Goal: Book appointment/travel/reservation

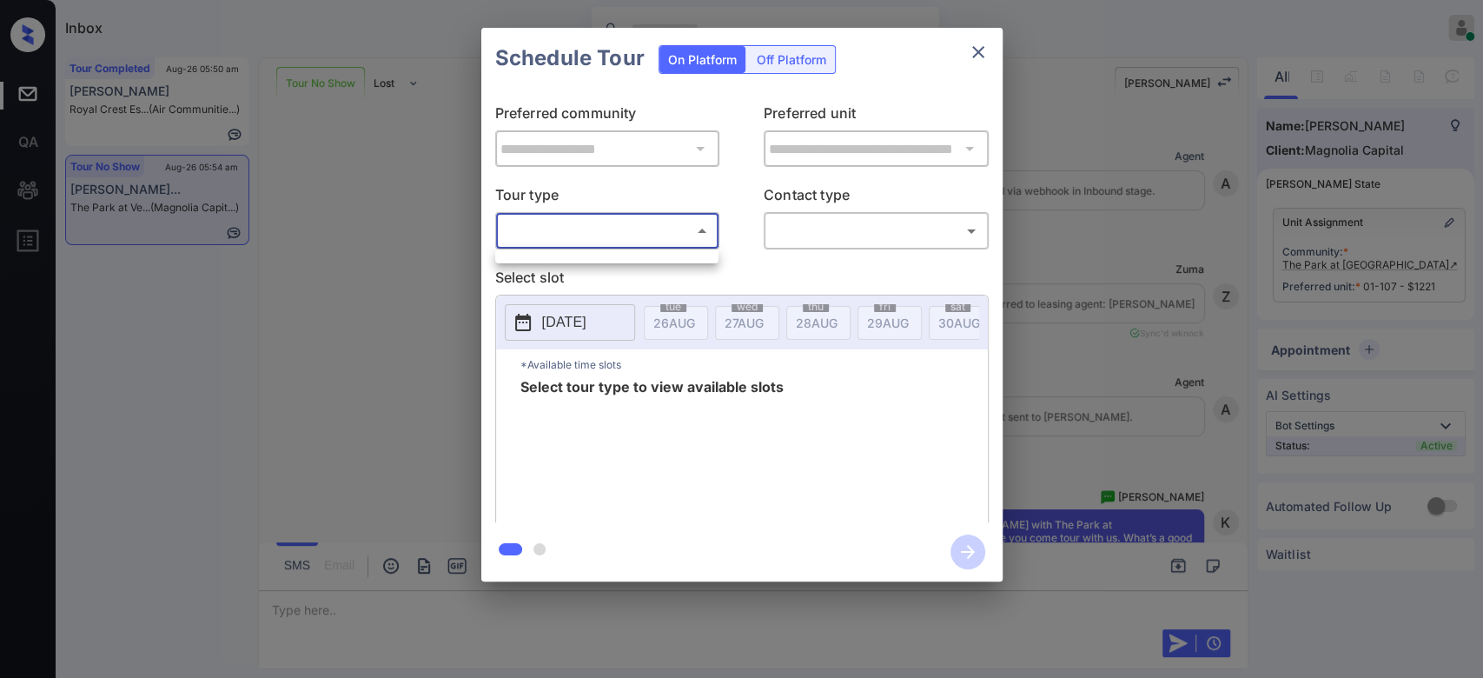
click at [587, 216] on body "Inbox Mukesh Online Set yourself offline Set yourself on break Profile Switch t…" at bounding box center [741, 339] width 1483 height 678
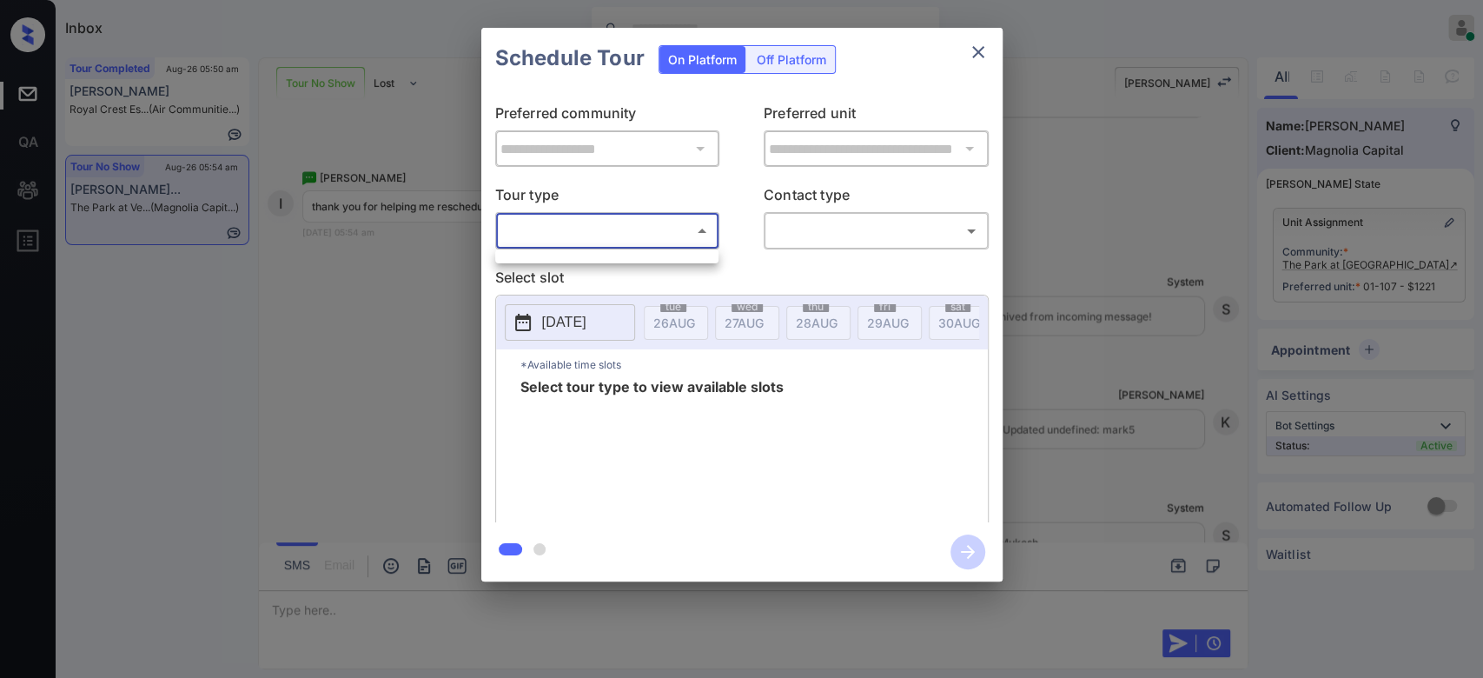
click at [571, 257] on ul at bounding box center [606, 253] width 223 height 9
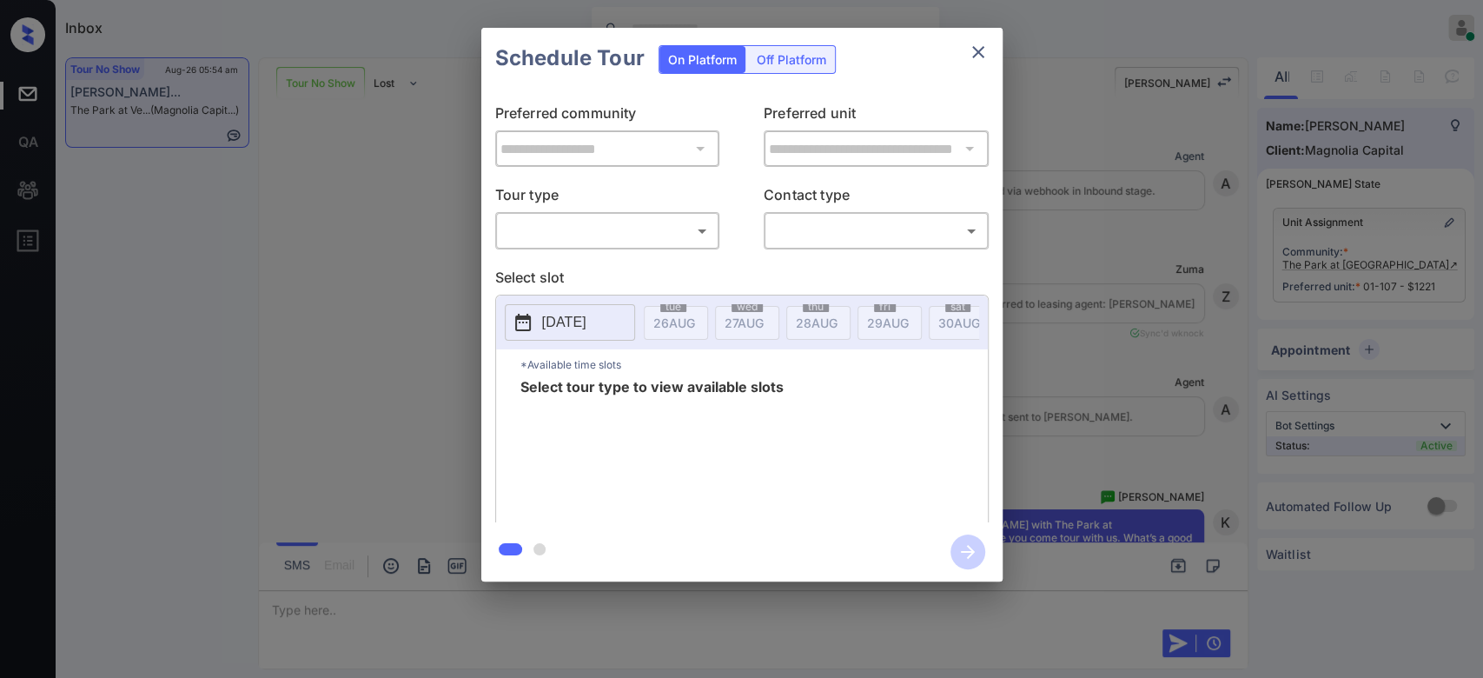
scroll to position [6745, 0]
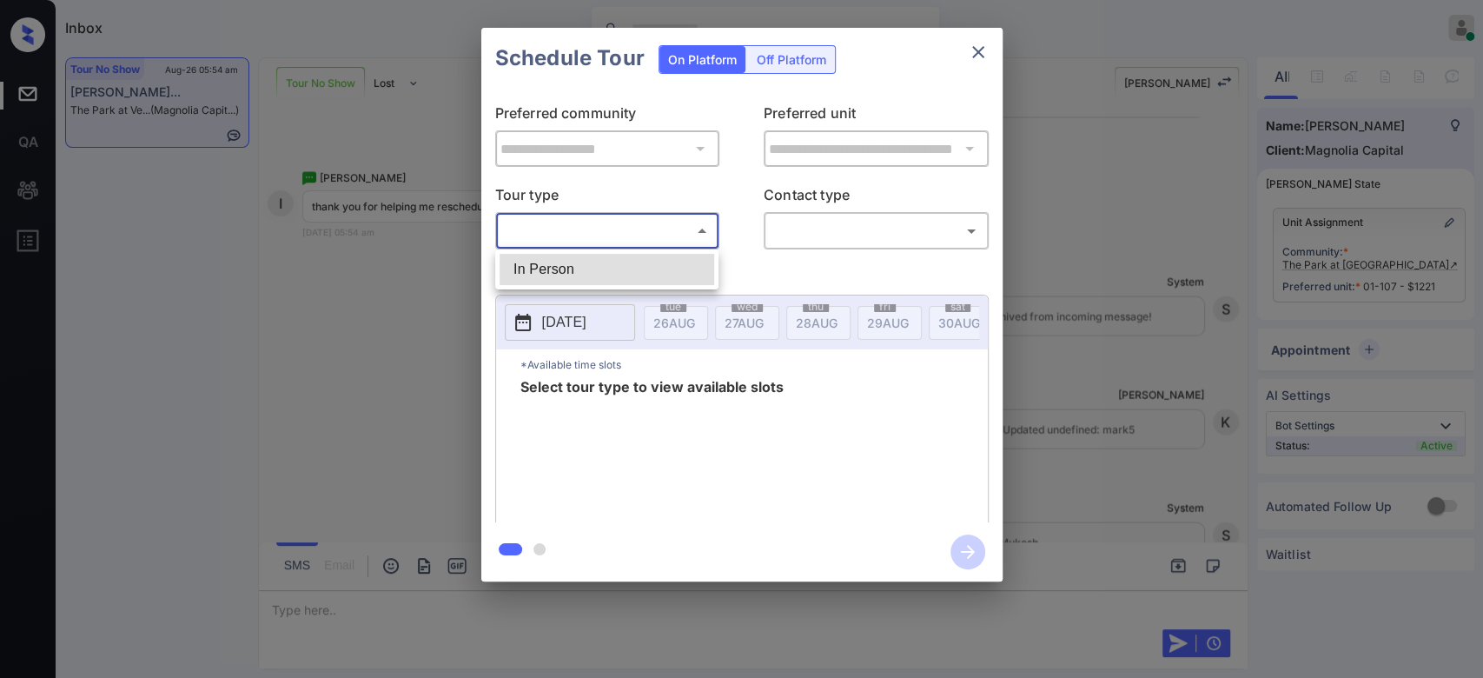
click at [671, 229] on body "Inbox Mukesh Online Set yourself offline Set yourself on break Profile Switch t…" at bounding box center [741, 339] width 1483 height 678
click at [594, 280] on li "In Person" at bounding box center [607, 269] width 215 height 31
type input "********"
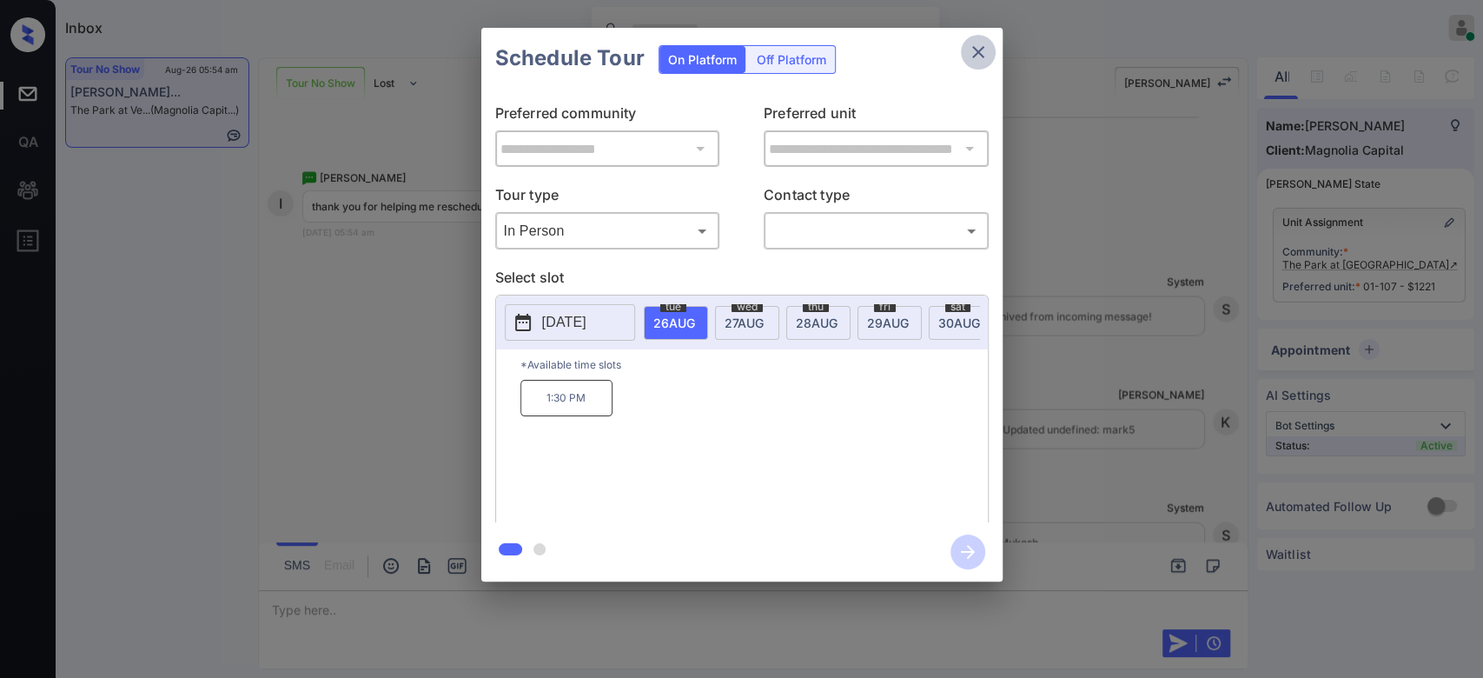
click at [980, 46] on icon "close" at bounding box center [978, 52] width 21 height 21
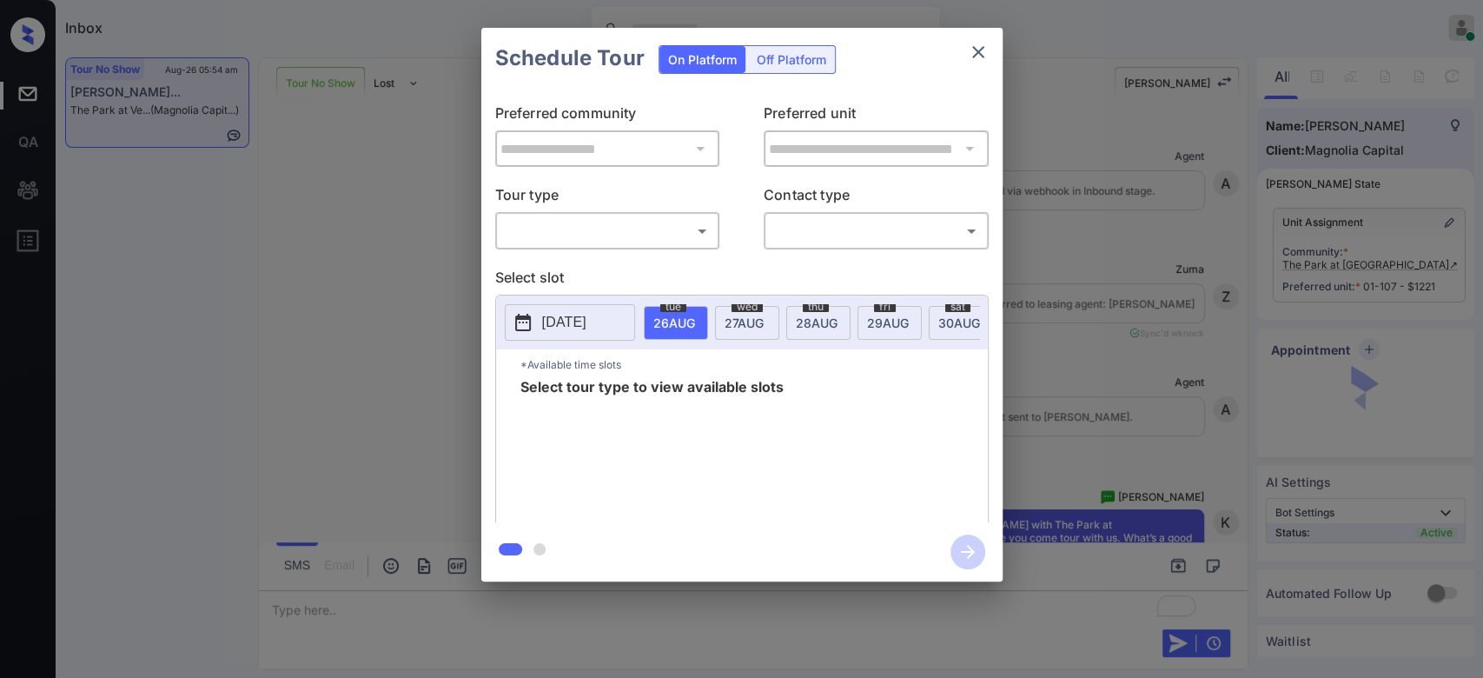
scroll to position [6848, 0]
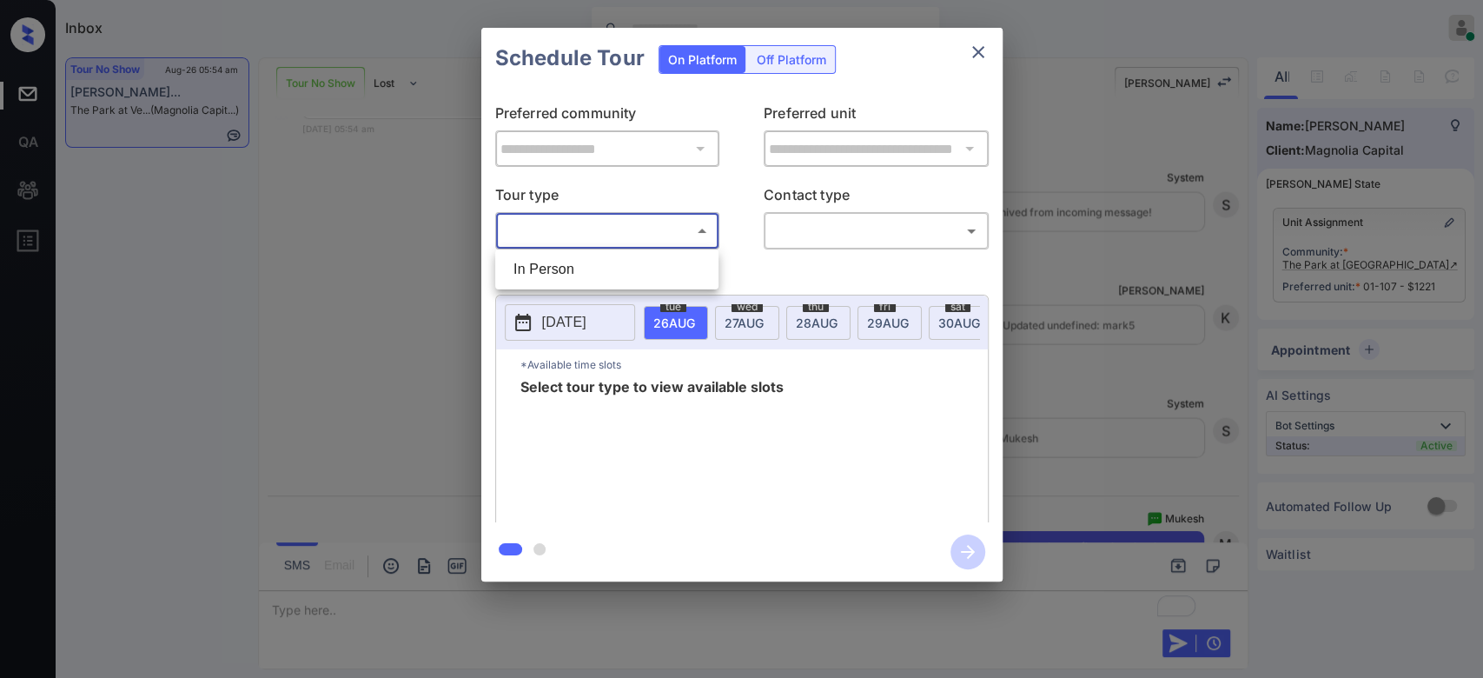
click at [626, 225] on body "Inbox Mukesh Online Set yourself offline Set yourself on break Profile Switch t…" at bounding box center [741, 339] width 1483 height 678
click at [574, 261] on li "In Person" at bounding box center [607, 269] width 215 height 31
type input "********"
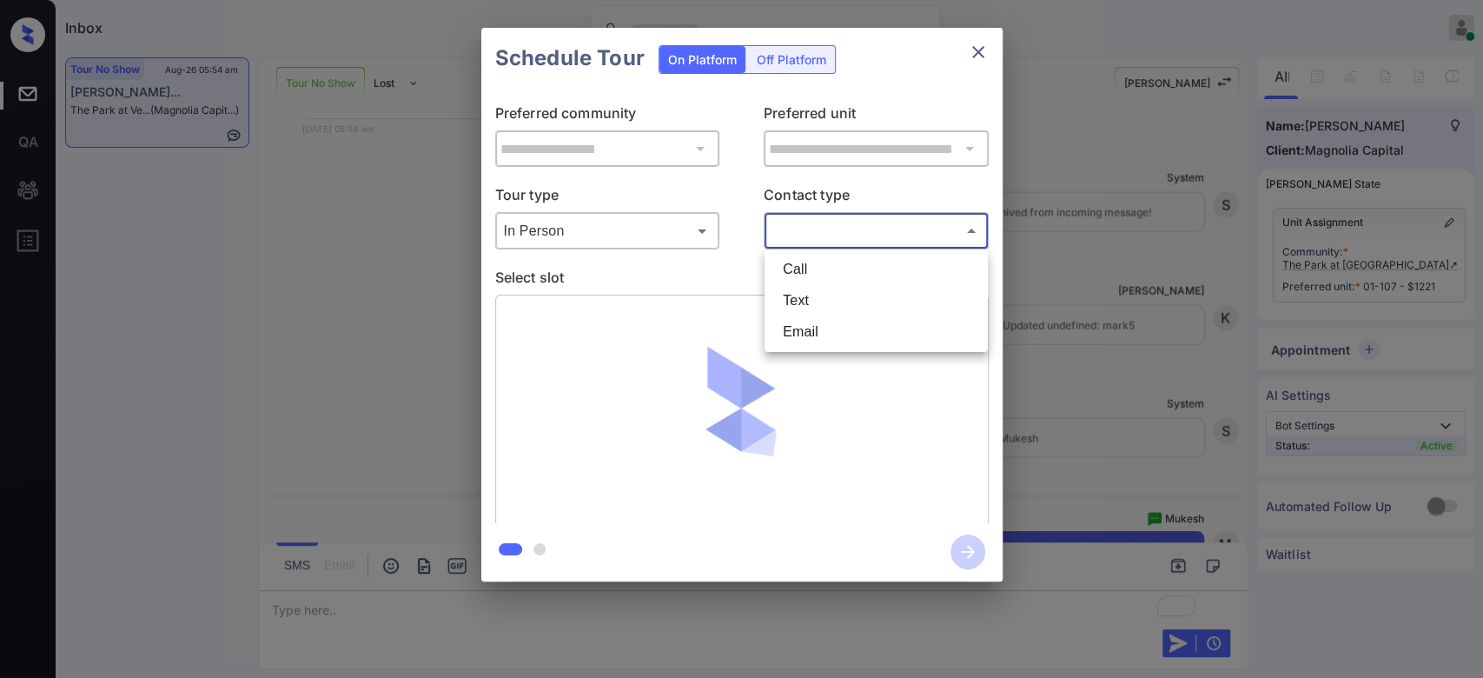
click at [832, 240] on body "Inbox Mukesh Online Set yourself offline Set yourself on break Profile Switch t…" at bounding box center [741, 339] width 1483 height 678
click at [815, 295] on li "Text" at bounding box center [876, 300] width 215 height 31
type input "****"
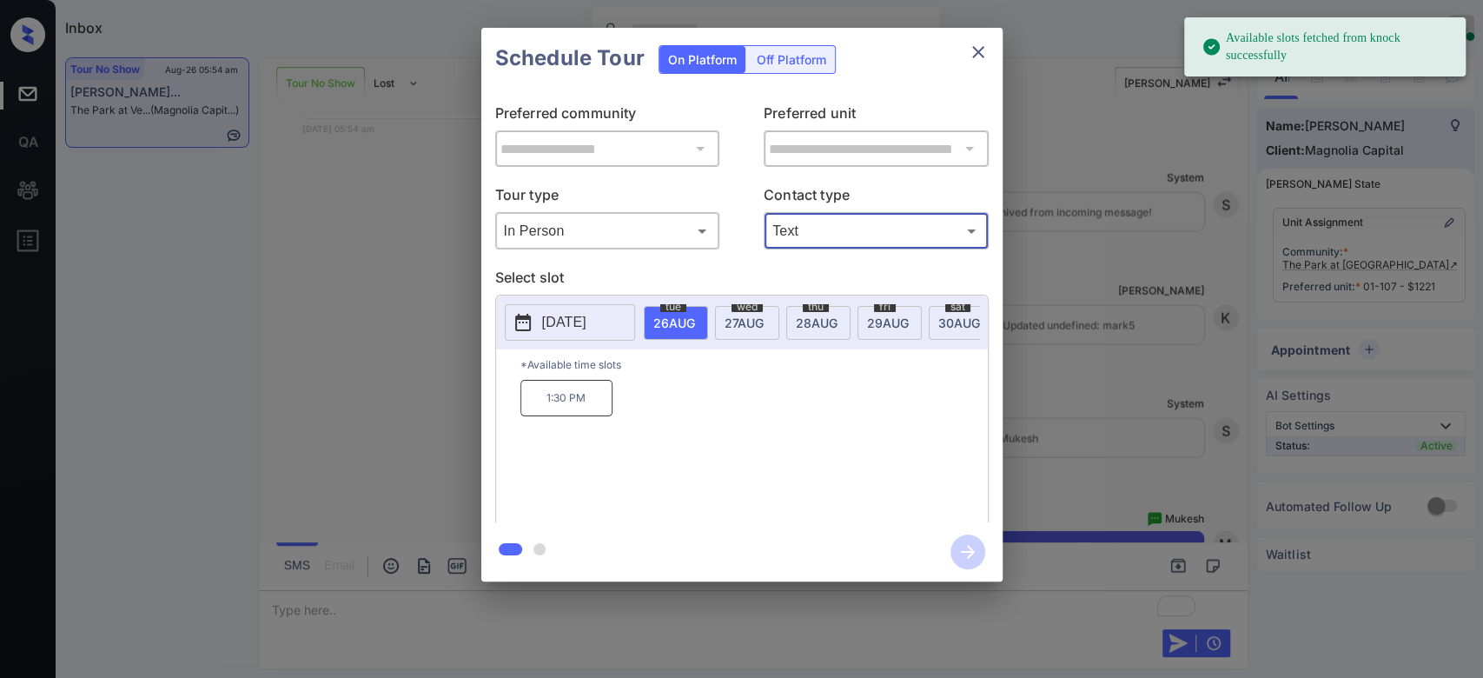
click at [565, 416] on p "1:30 PM" at bounding box center [567, 398] width 92 height 36
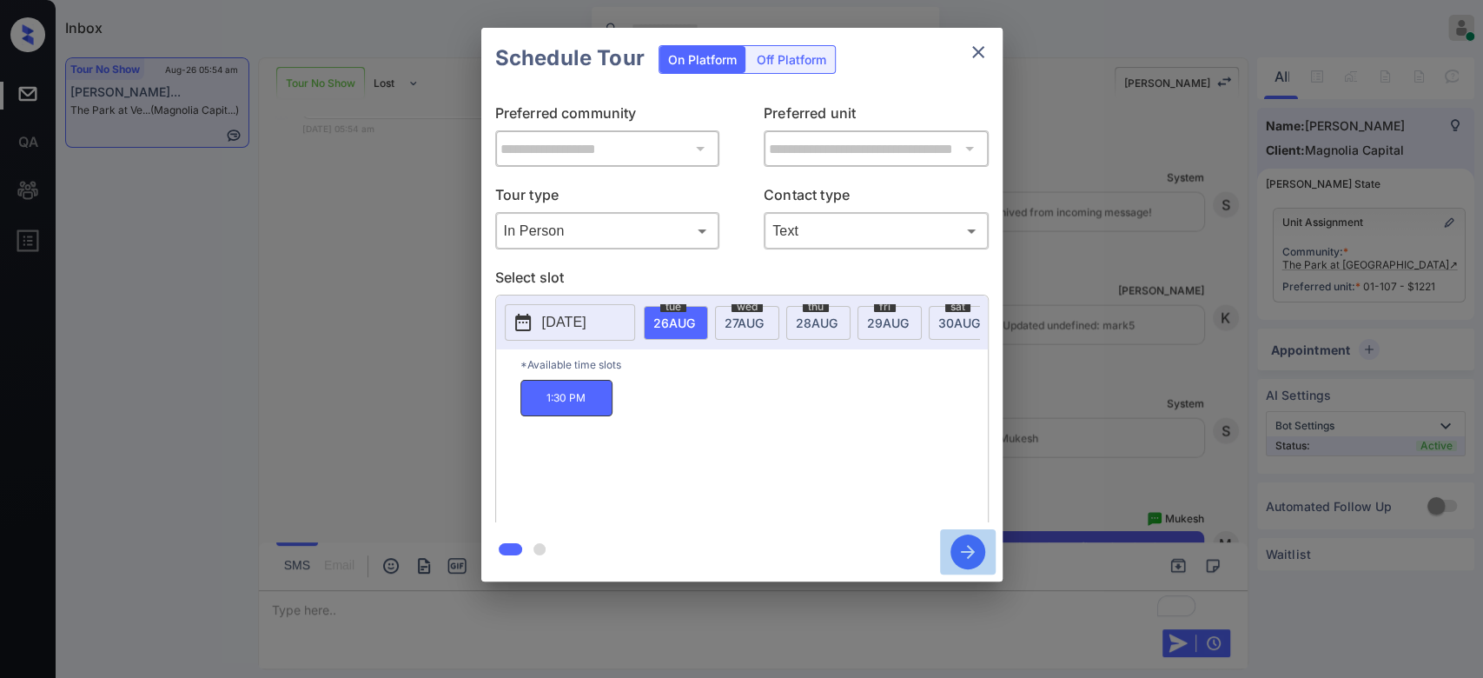
click at [957, 554] on icon "button" at bounding box center [968, 551] width 35 height 35
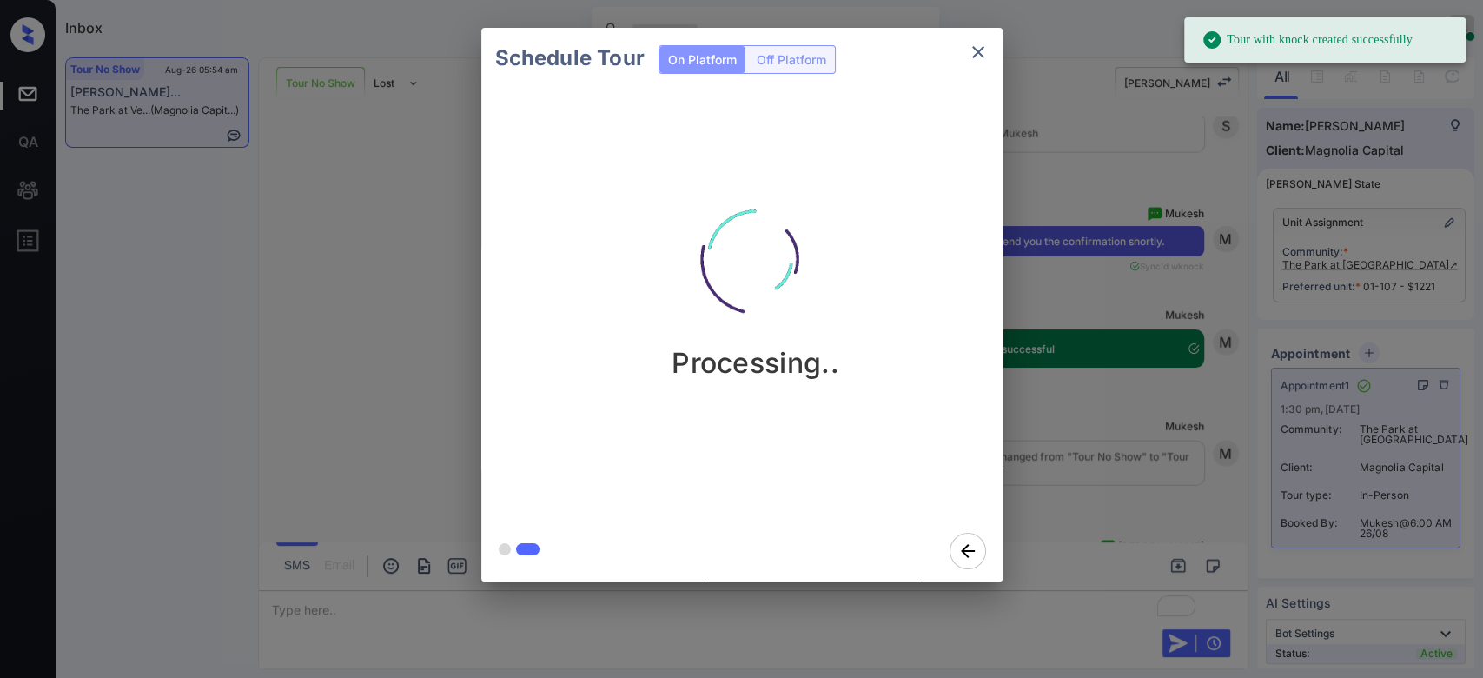
scroll to position [7216, 0]
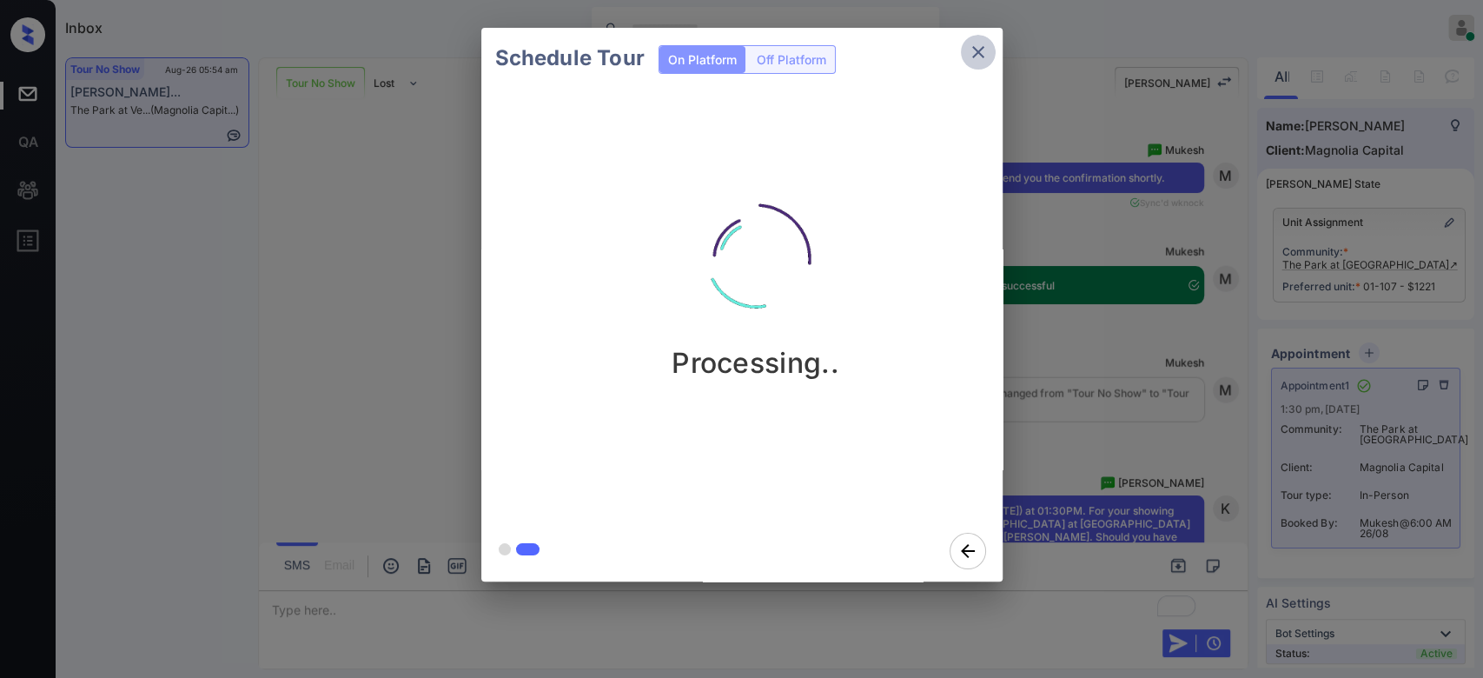
click at [985, 56] on icon "close" at bounding box center [978, 52] width 21 height 21
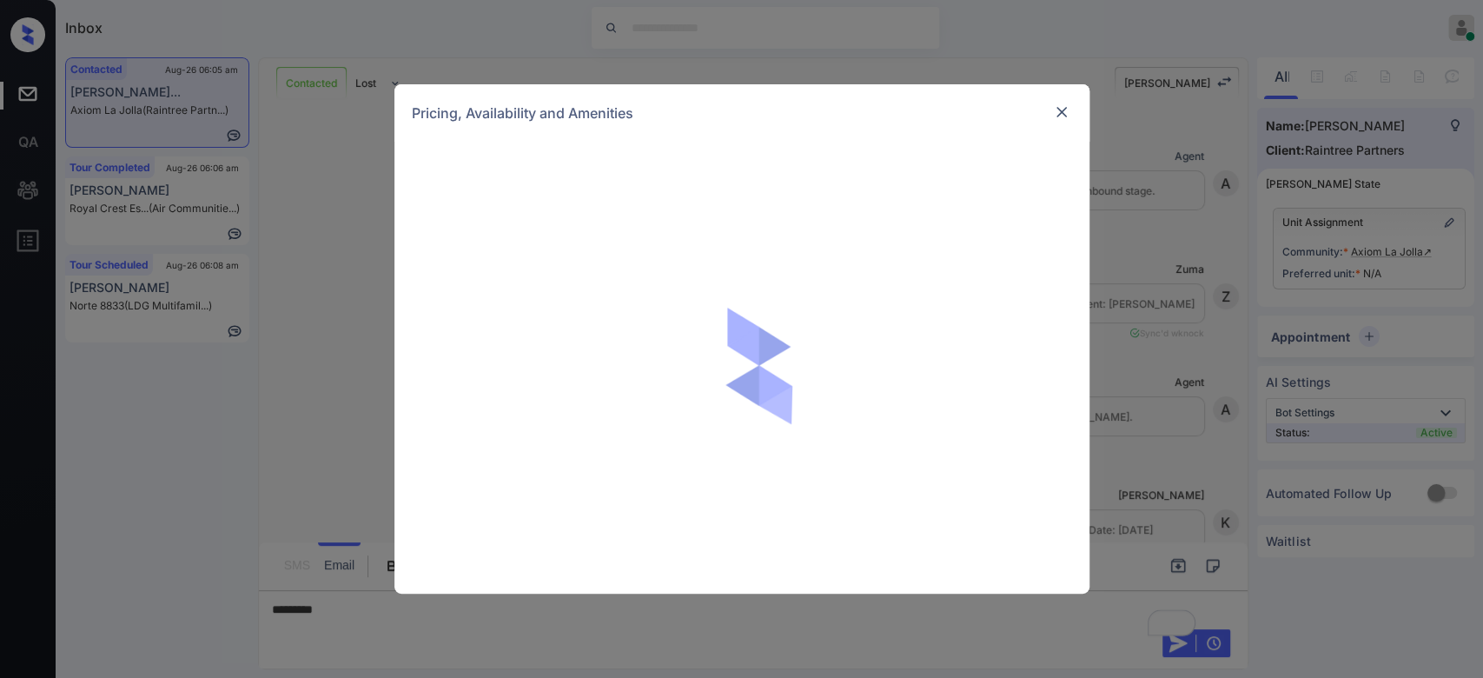
scroll to position [717, 0]
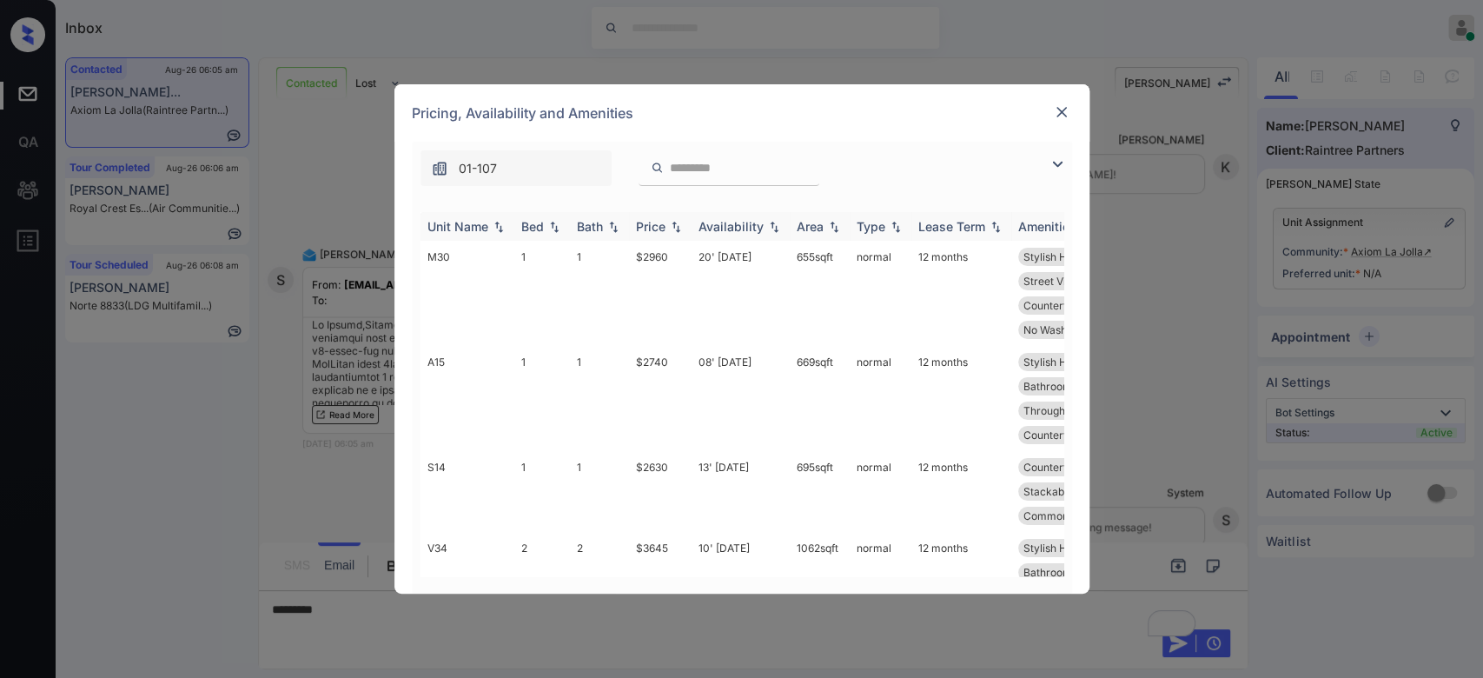
click at [657, 227] on div "Price" at bounding box center [651, 226] width 30 height 15
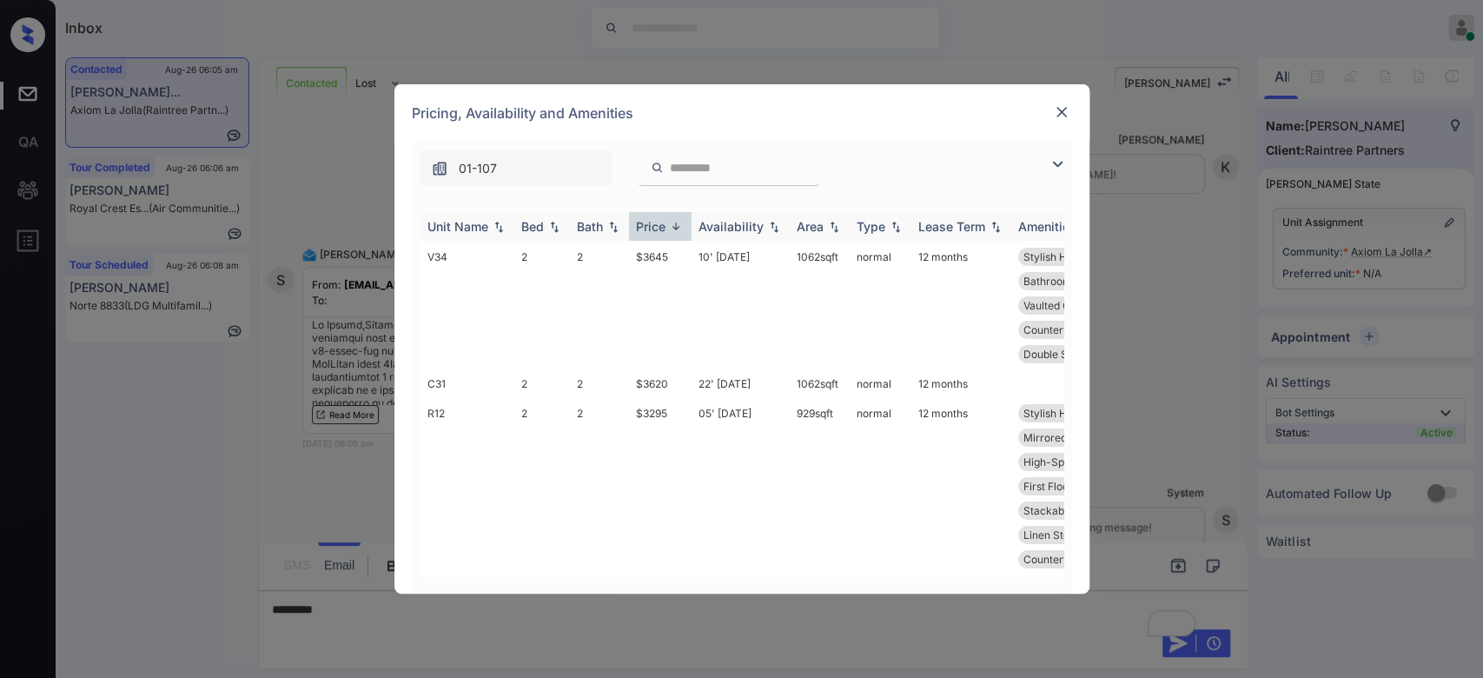
click at [657, 227] on div "Price" at bounding box center [651, 226] width 30 height 15
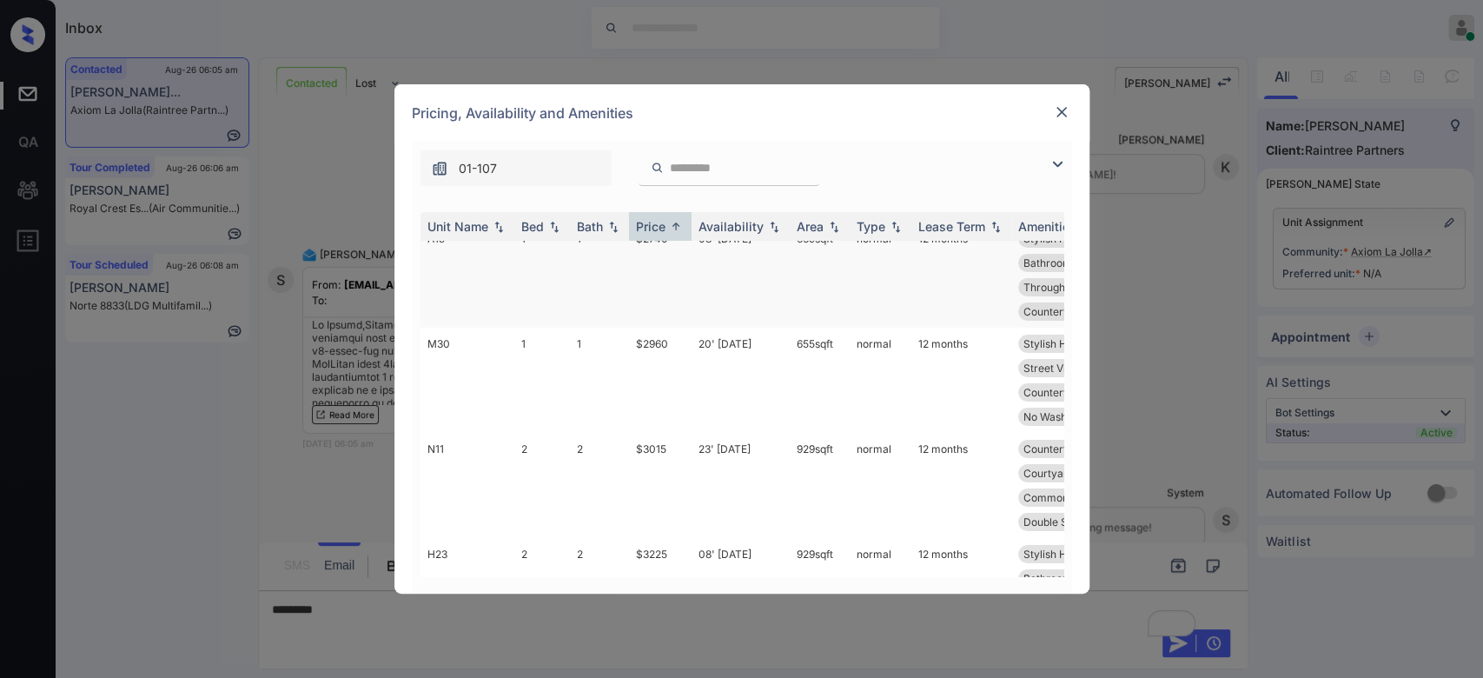
scroll to position [91, 0]
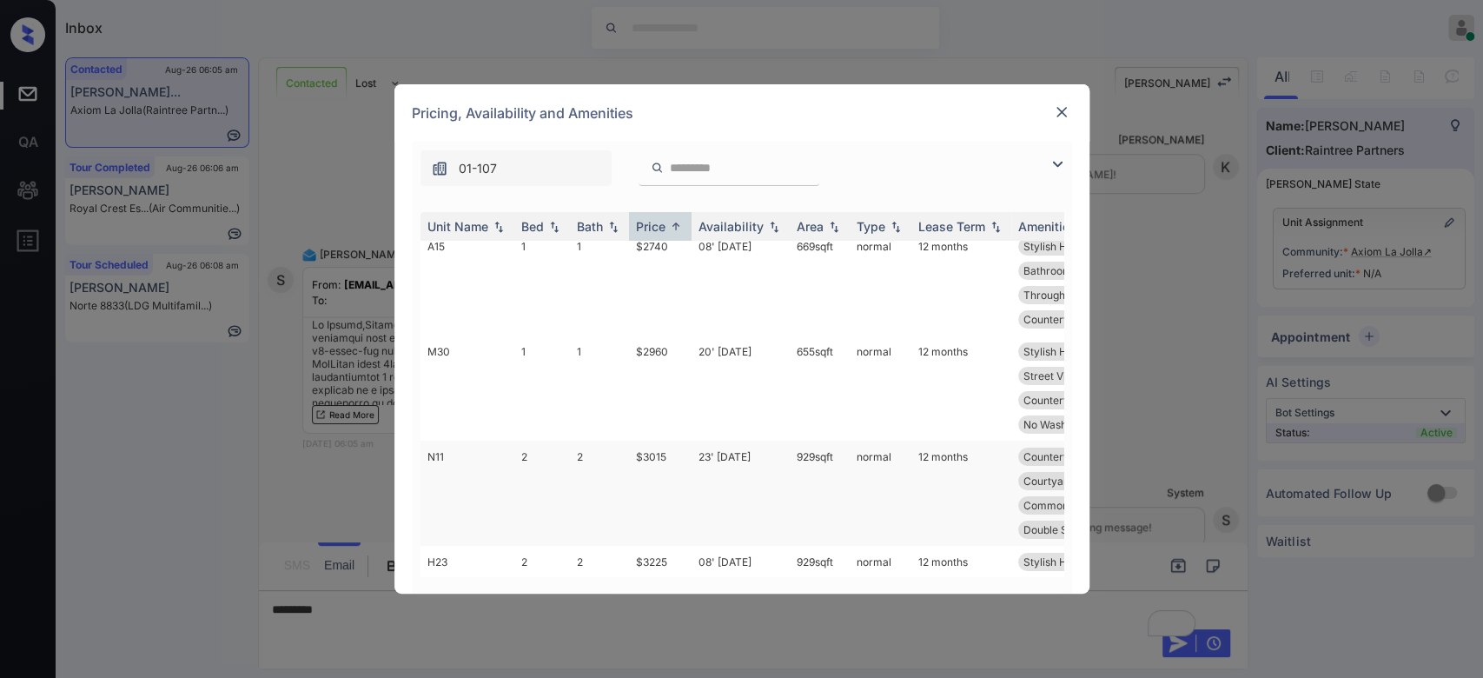
click at [660, 454] on td "$3015" at bounding box center [660, 493] width 63 height 105
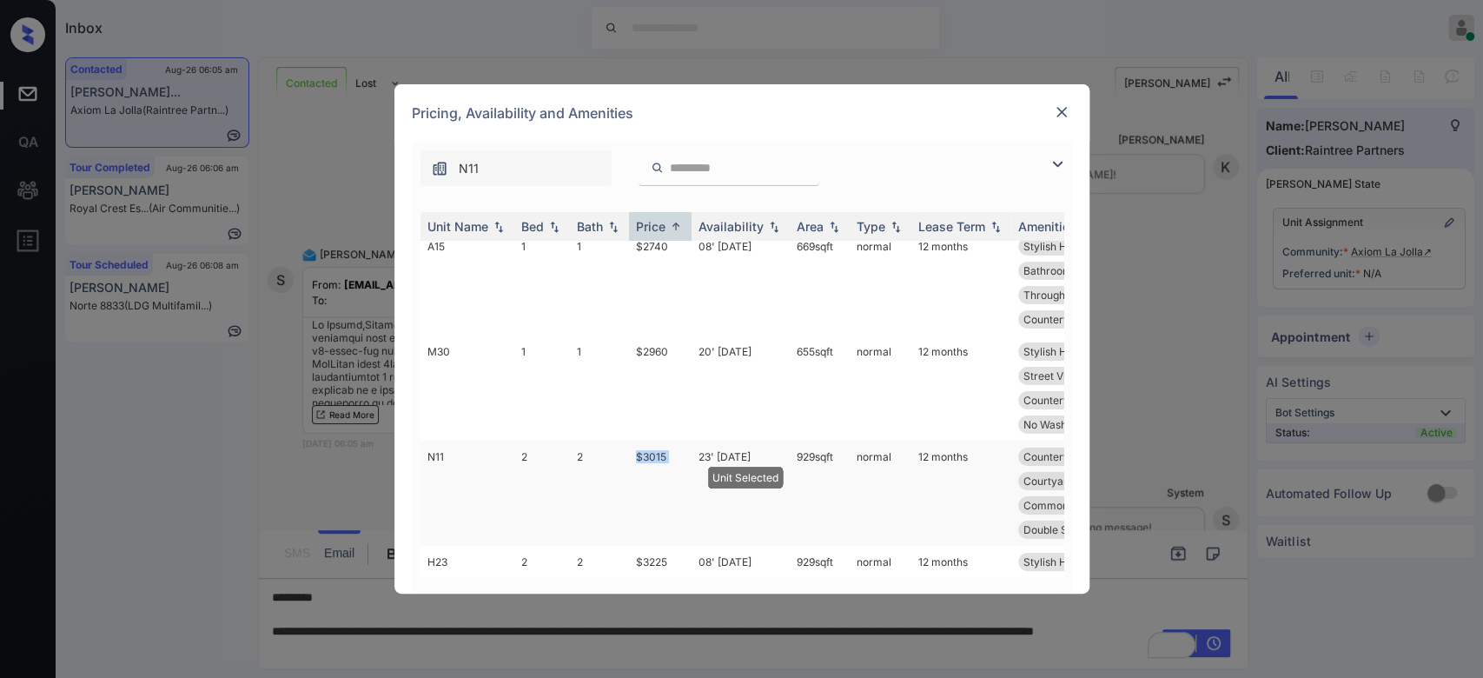
click at [660, 454] on td "$3015" at bounding box center [660, 493] width 63 height 105
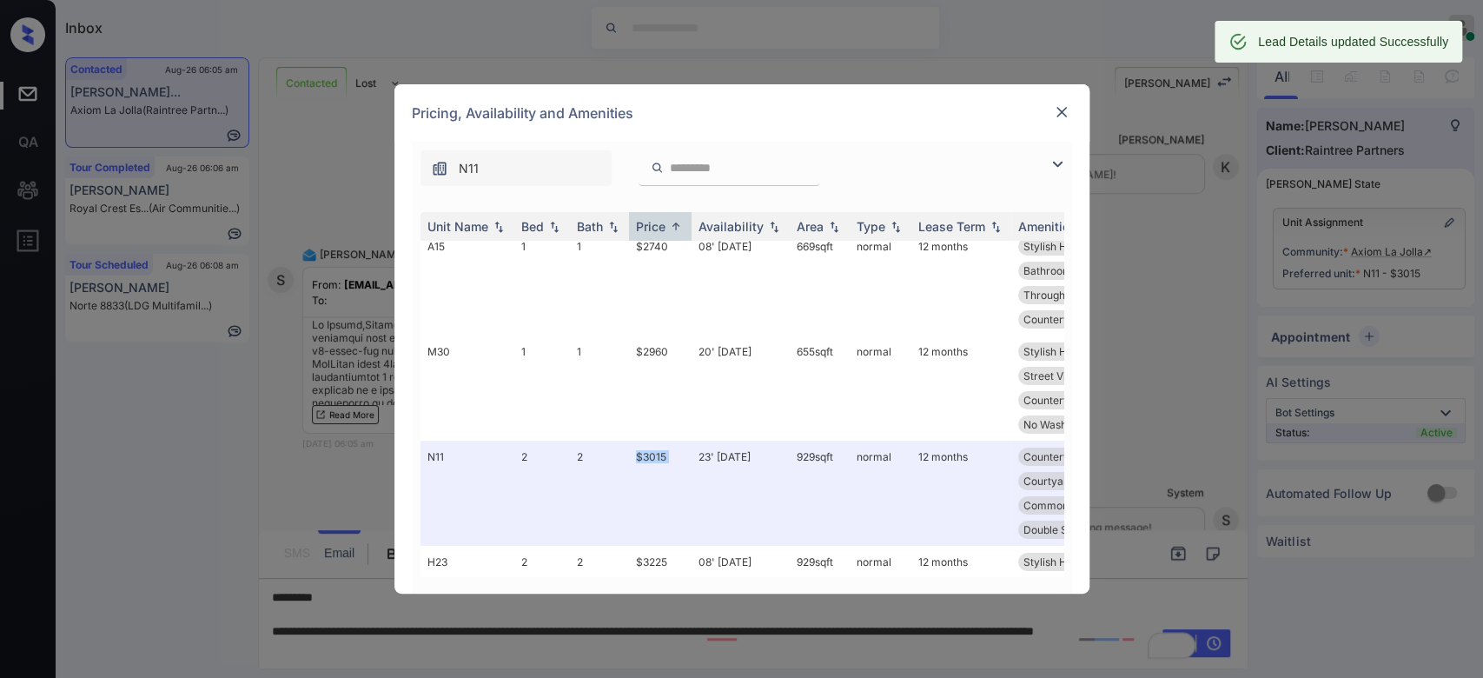
click at [1062, 105] on img at bounding box center [1061, 111] width 17 height 17
